Goal: Find specific page/section: Find specific page/section

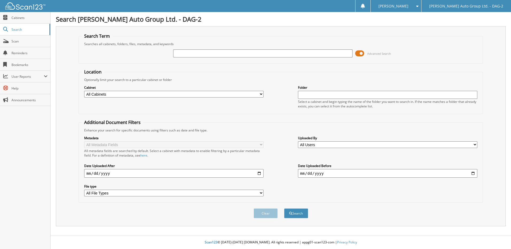
click at [181, 56] on input "text" at bounding box center [262, 53] width 179 height 8
type input "[PERSON_NAME]"
click at [284, 208] on button "Search" at bounding box center [296, 213] width 24 height 10
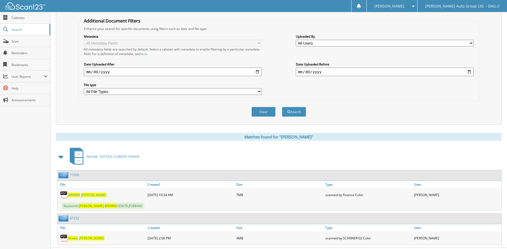
scroll to position [114, 0]
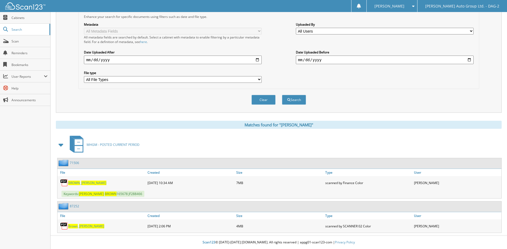
click at [76, 228] on span "Brown" at bounding box center [73, 226] width 10 height 5
click at [76, 183] on span "BROWN" at bounding box center [74, 183] width 12 height 5
